Goal: Task Accomplishment & Management: Manage account settings

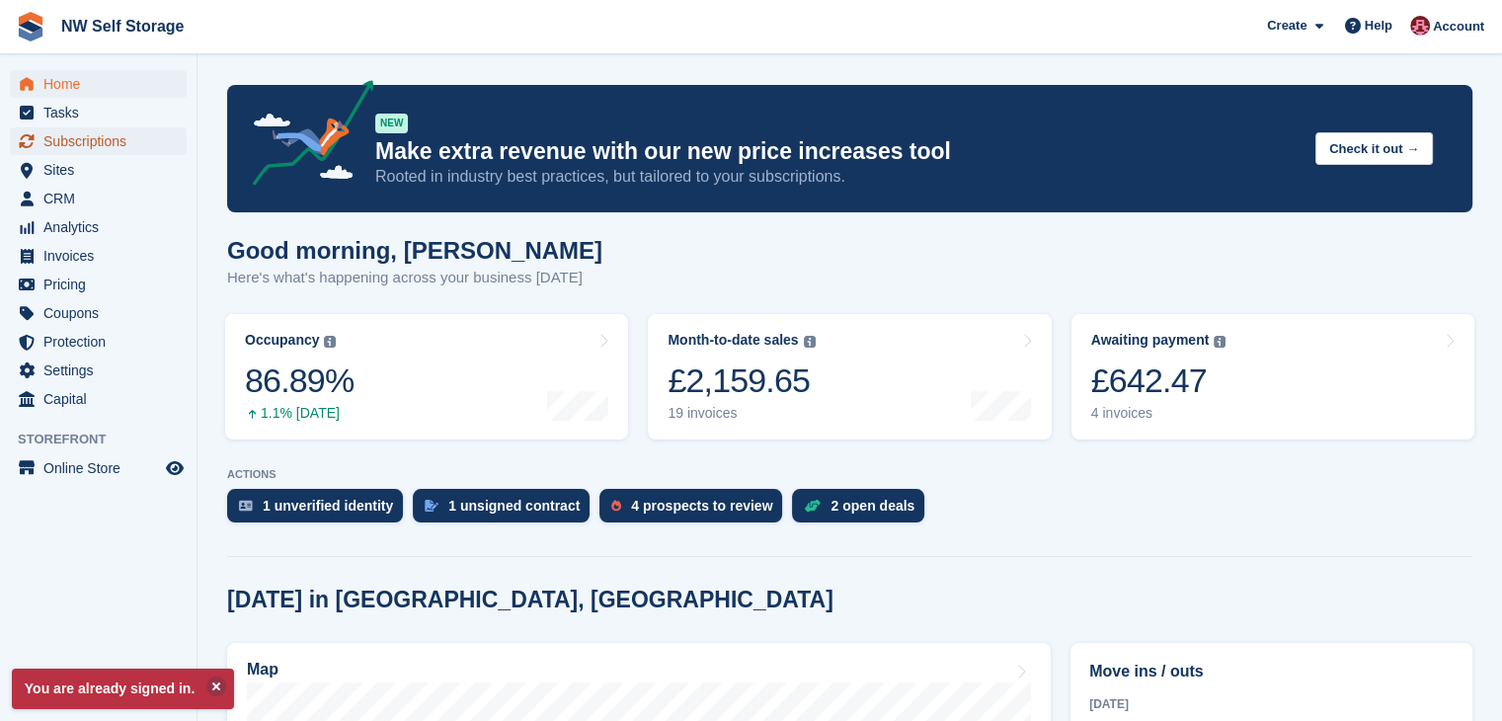
click at [100, 142] on span "Subscriptions" at bounding box center [102, 141] width 119 height 28
click at [69, 252] on span "Invoices" at bounding box center [102, 256] width 119 height 28
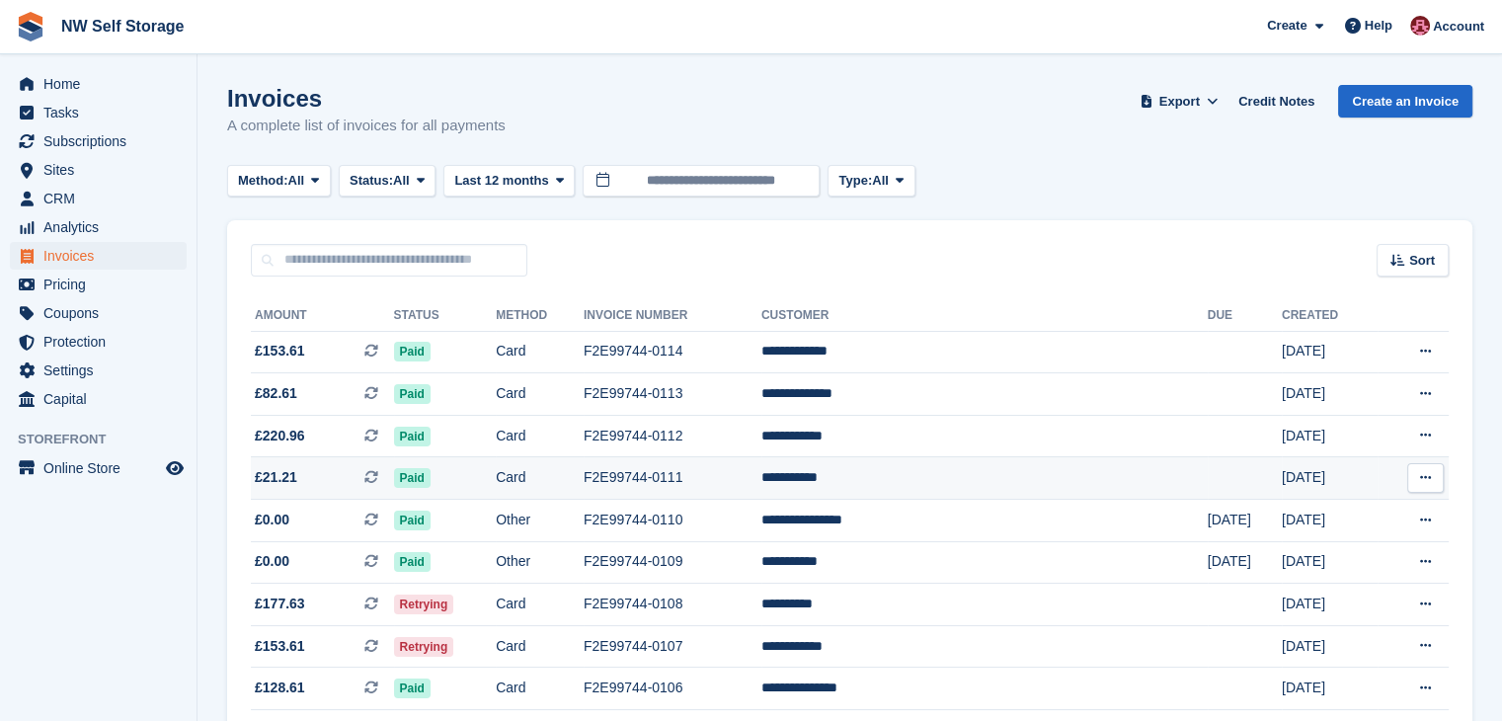
click at [1433, 478] on button at bounding box center [1425, 478] width 37 height 30
click at [1326, 513] on p "Download PDF" at bounding box center [1349, 517] width 172 height 26
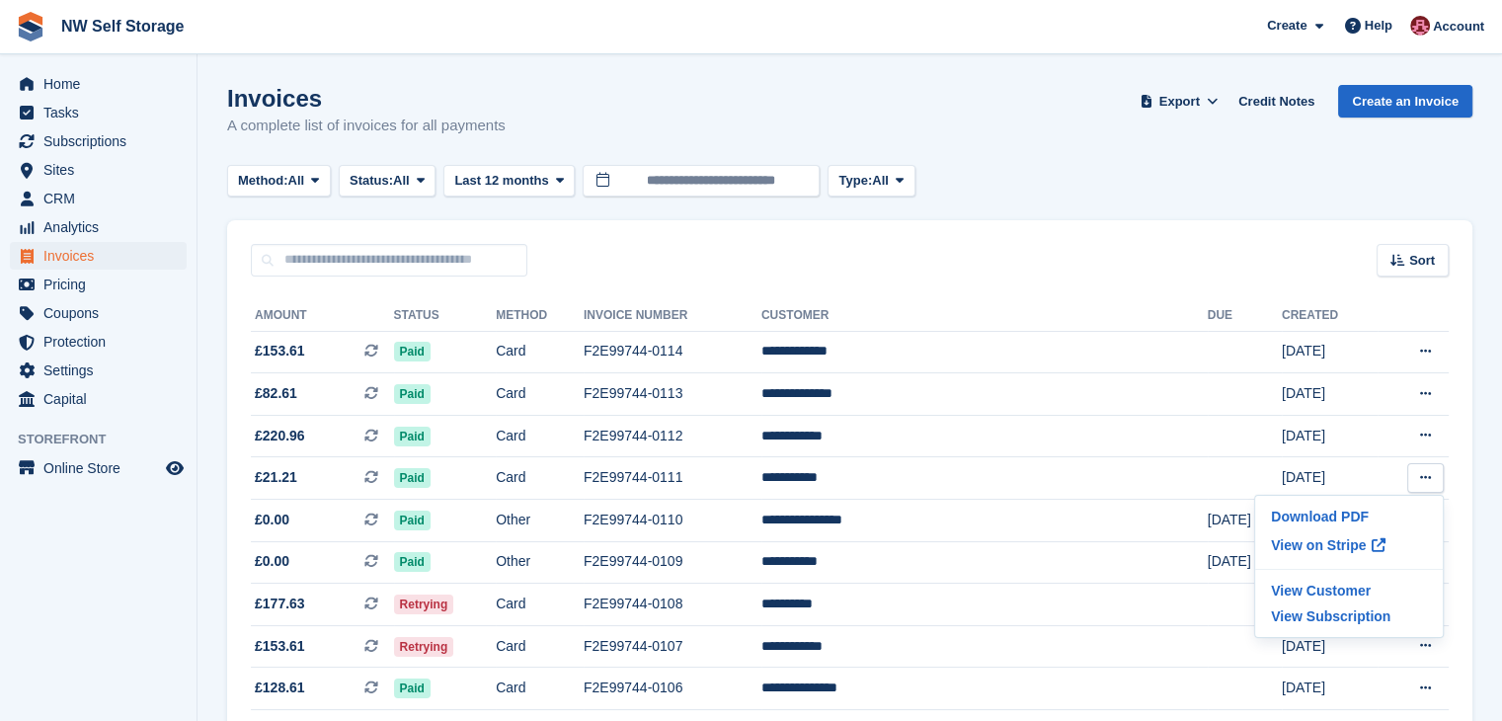
click at [1144, 240] on div "Sort Sort by Date created Created (oldest first) Created (newest first)" at bounding box center [849, 248] width 1245 height 56
